Goal: Information Seeking & Learning: Compare options

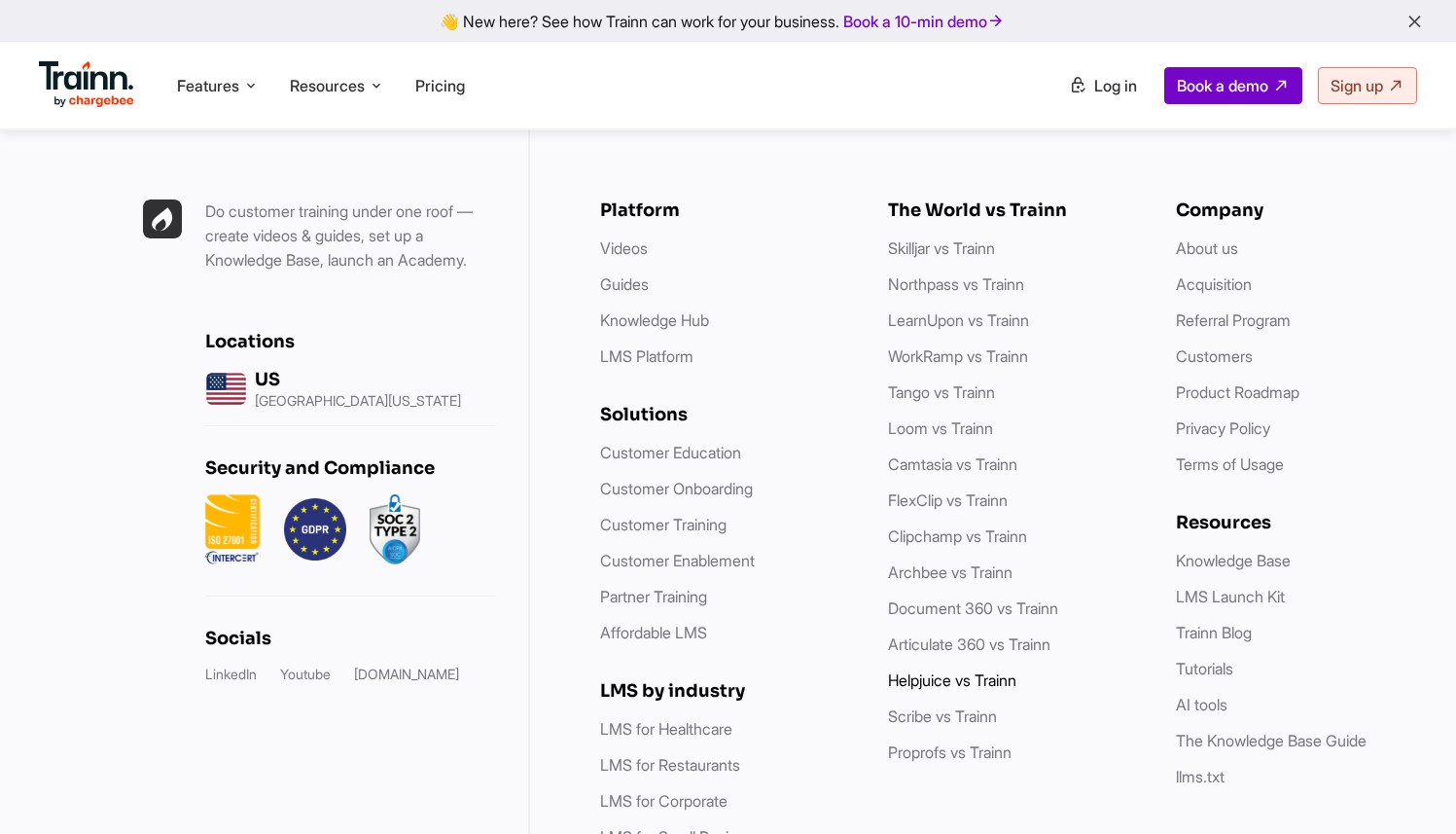
scroll to position [5550, 0]
click at [938, 455] on link "Camtasia vs Trainn" at bounding box center [953, 464] width 129 height 20
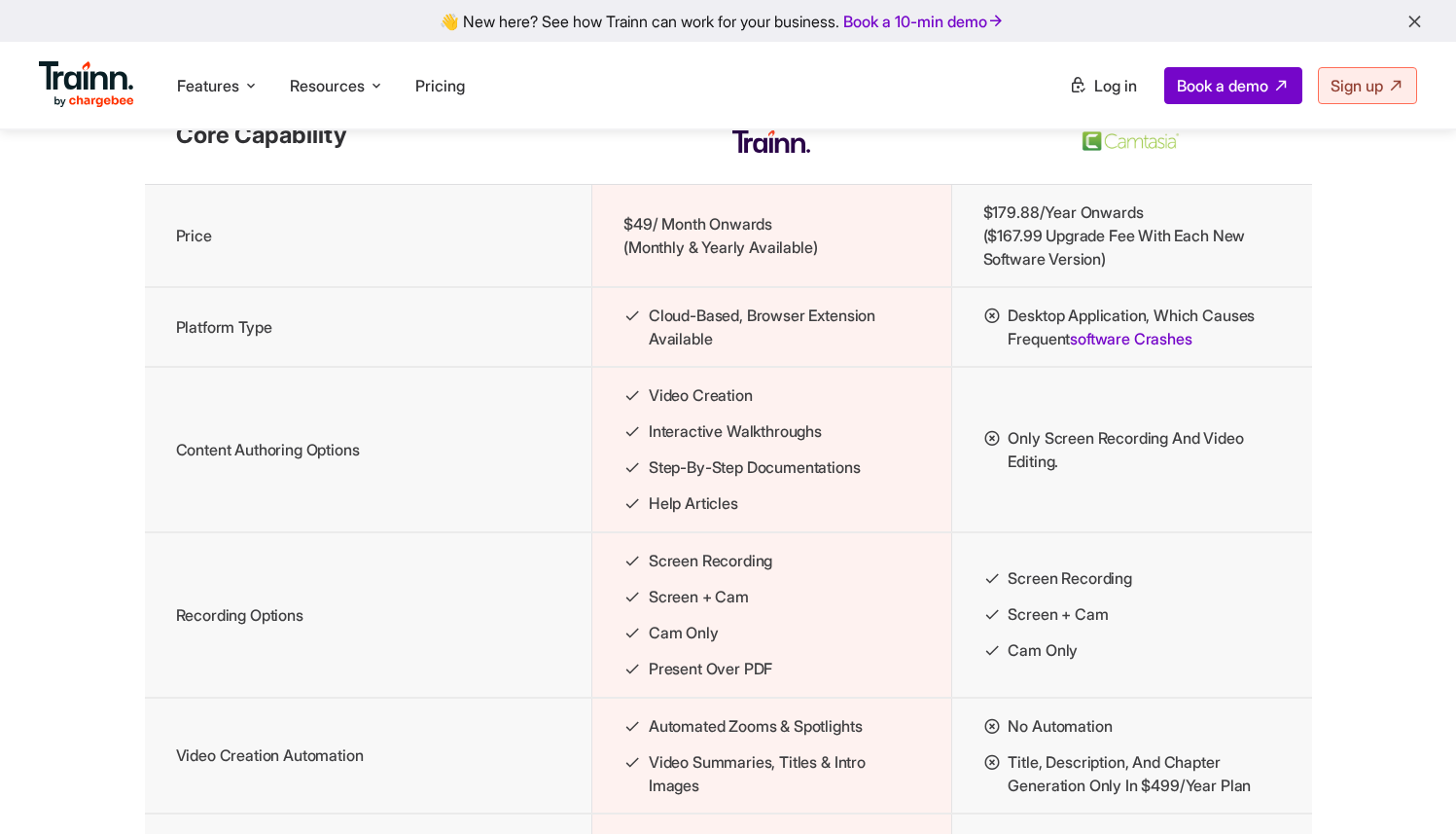
scroll to position [2017, 0]
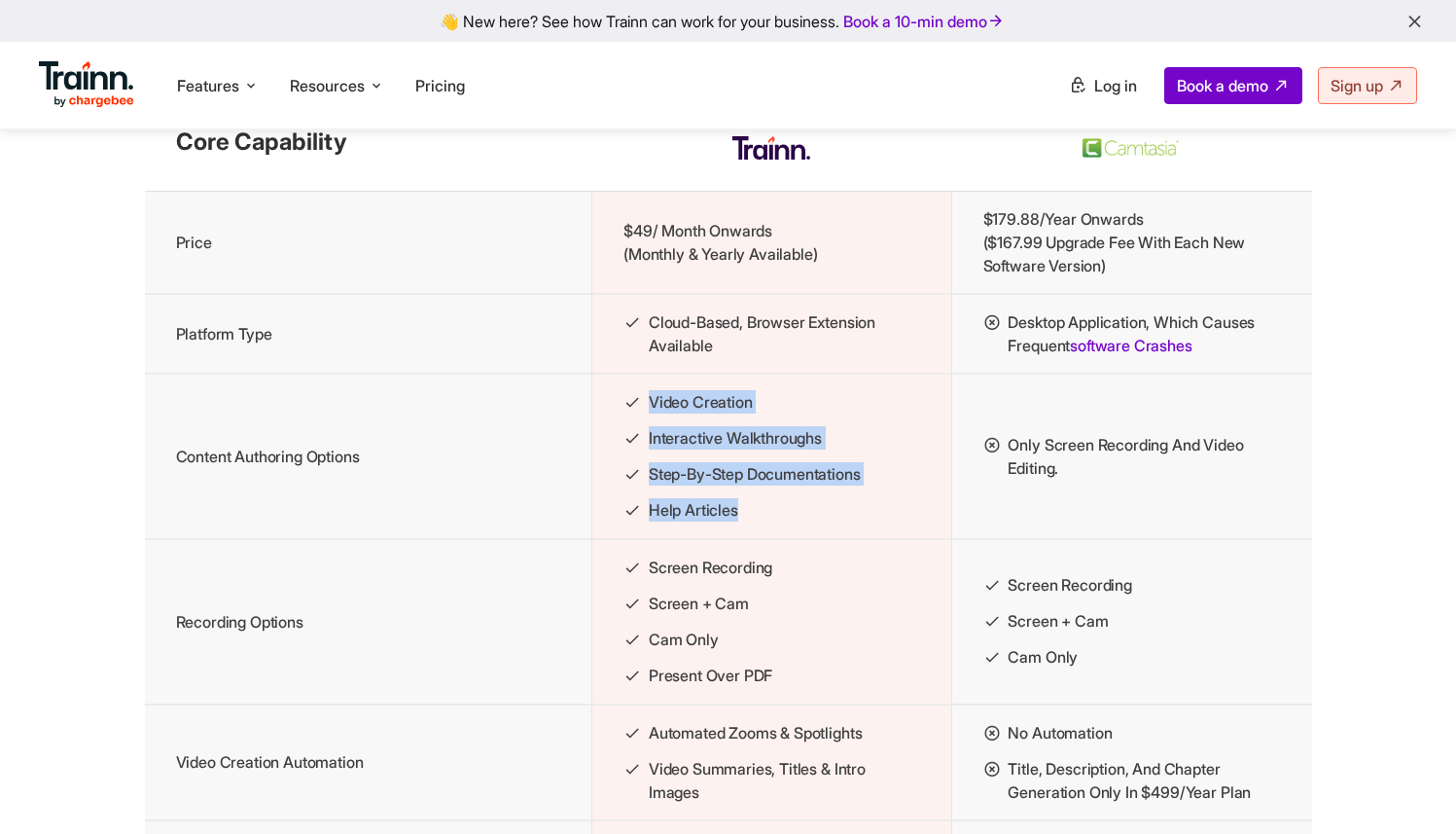
drag, startPoint x: 617, startPoint y: 412, endPoint x: 767, endPoint y: 548, distance: 202.5
click at [767, 539] on td "Video Creation Interactive Walkthroughs Step-by-step Documentations Help Articl…" at bounding box center [772, 456] width 360 height 165
click at [694, 415] on li "Video Creation" at bounding box center [772, 402] width 297 height 24
drag, startPoint x: 646, startPoint y: 417, endPoint x: 721, endPoint y: 500, distance: 111.9
click at [721, 500] on ul "Video Creation Interactive Walkthroughs Step-by-step Documentations Help Articl…" at bounding box center [772, 456] width 297 height 132
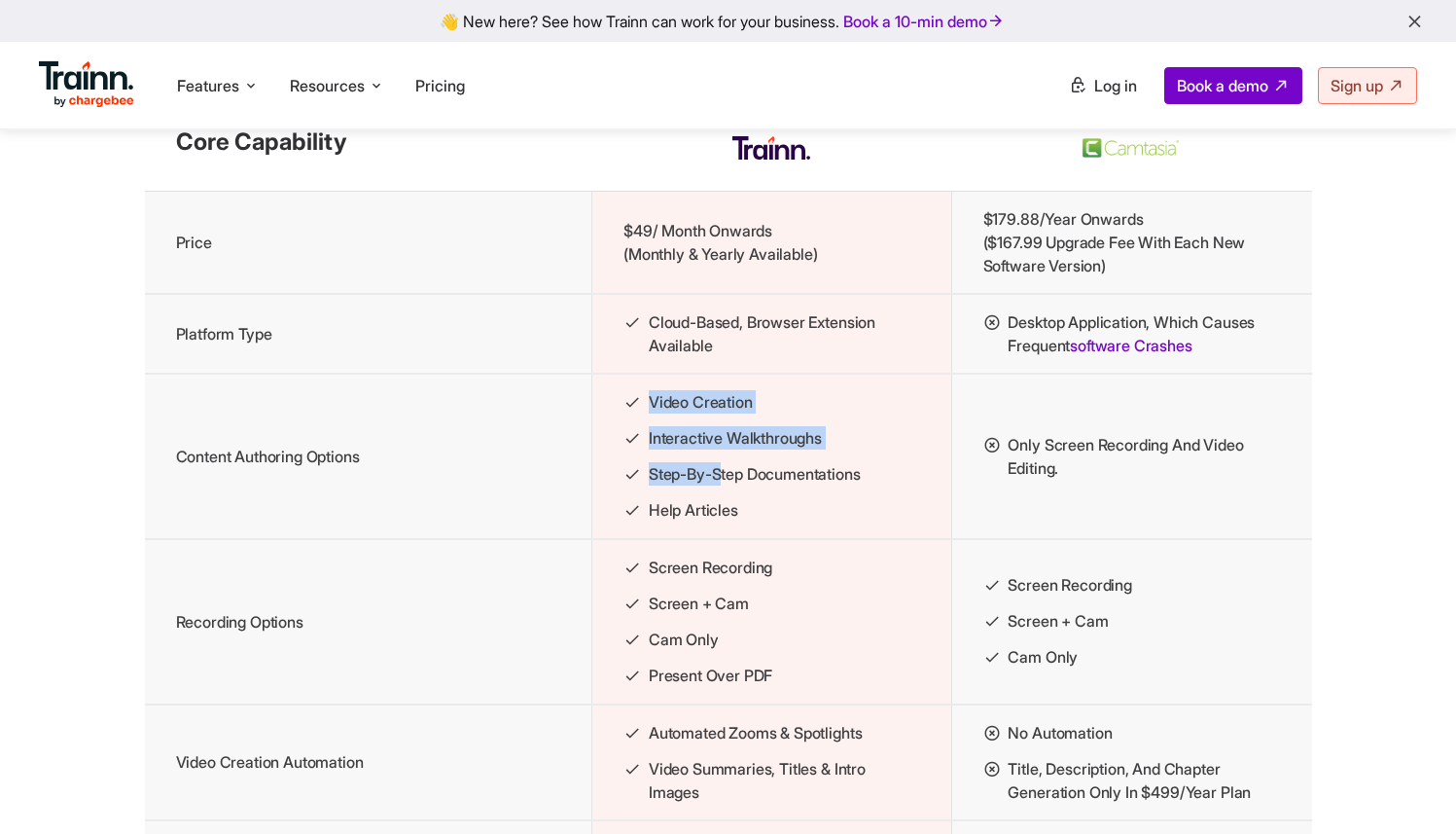
click at [647, 415] on li "Video Creation" at bounding box center [772, 402] width 297 height 24
drag, startPoint x: 647, startPoint y: 425, endPoint x: 770, endPoint y: 542, distance: 169.8
click at [770, 539] on td "Video Creation Interactive Walkthroughs Step-by-step Documentations Help Articl…" at bounding box center [772, 456] width 360 height 165
copy ul "Video Creation Interactive Walkthroughs Step-by-step Documentations Help Articl…"
